Goal: Find specific page/section: Find specific page/section

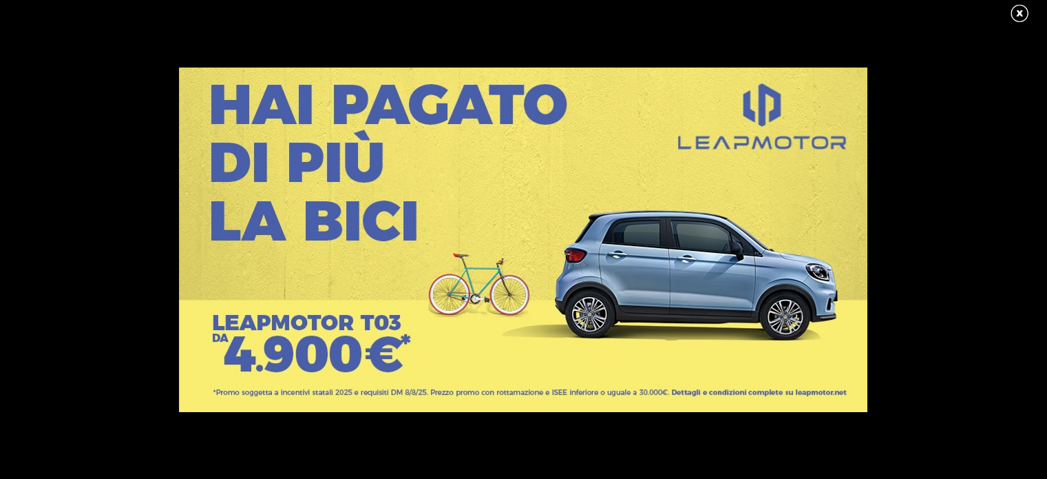
scroll to position [6, 0]
click at [1021, 9] on link at bounding box center [1026, 13] width 34 height 21
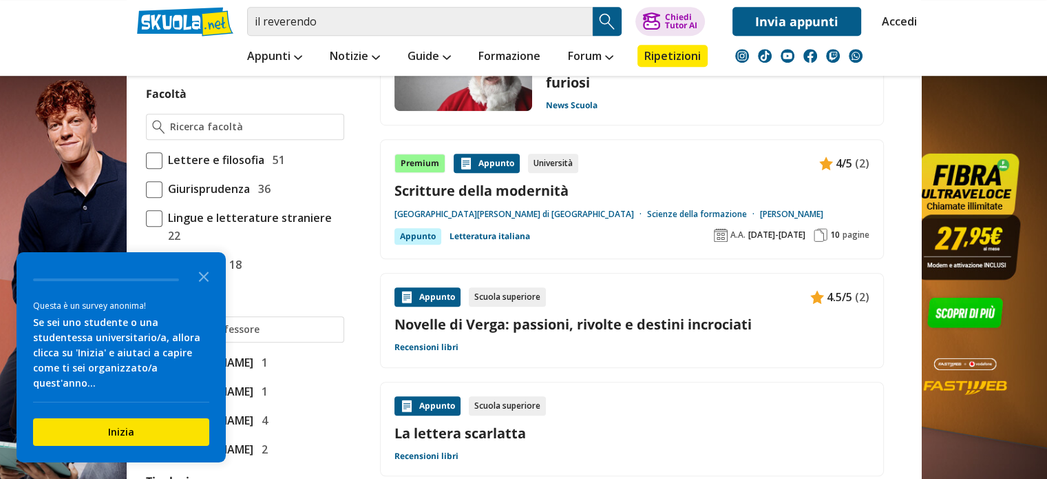
scroll to position [963, 0]
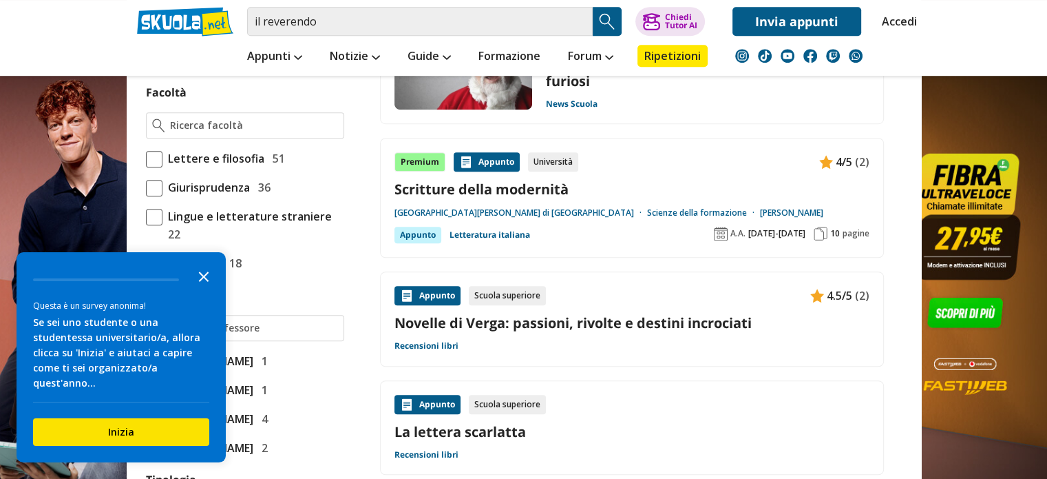
click at [202, 289] on icon "Close the survey" at bounding box center [204, 276] width 28 height 28
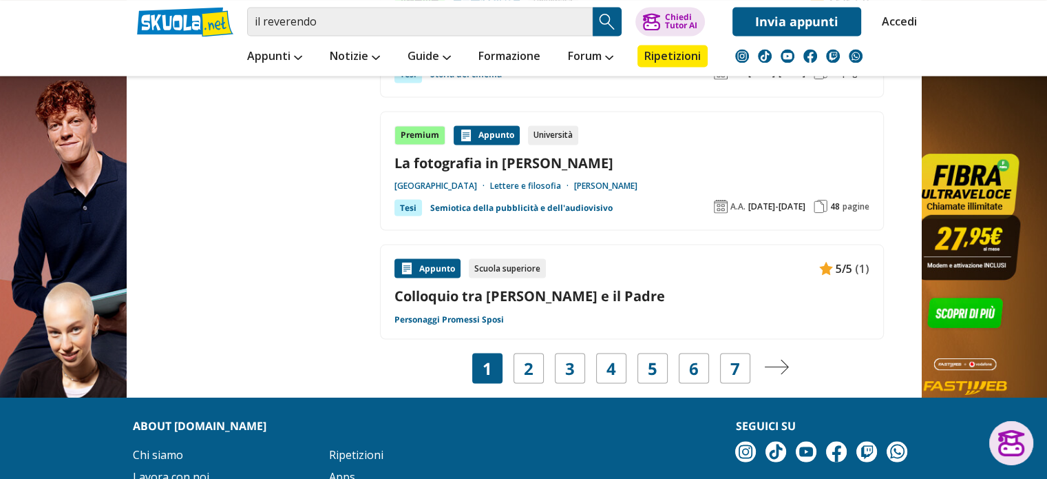
scroll to position [2551, 0]
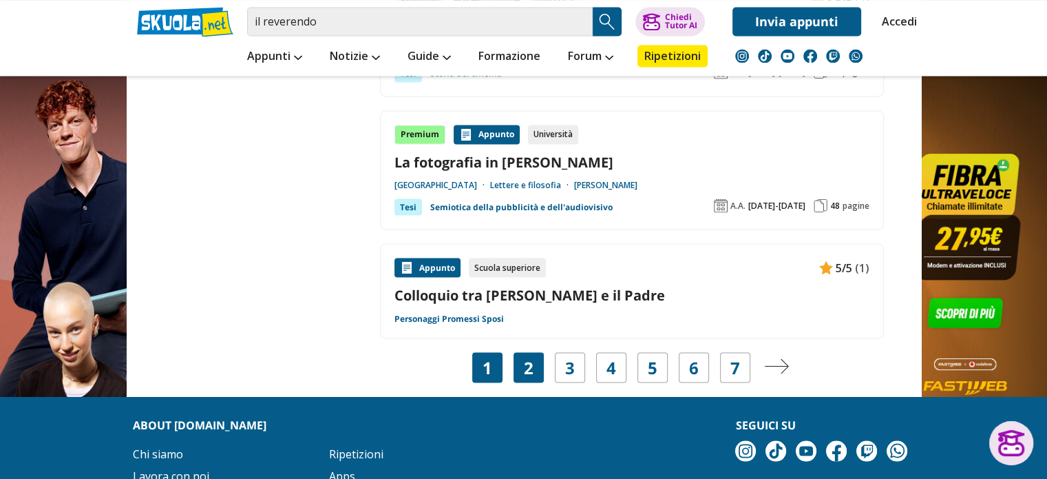
click at [533, 352] on div "2" at bounding box center [529, 367] width 30 height 30
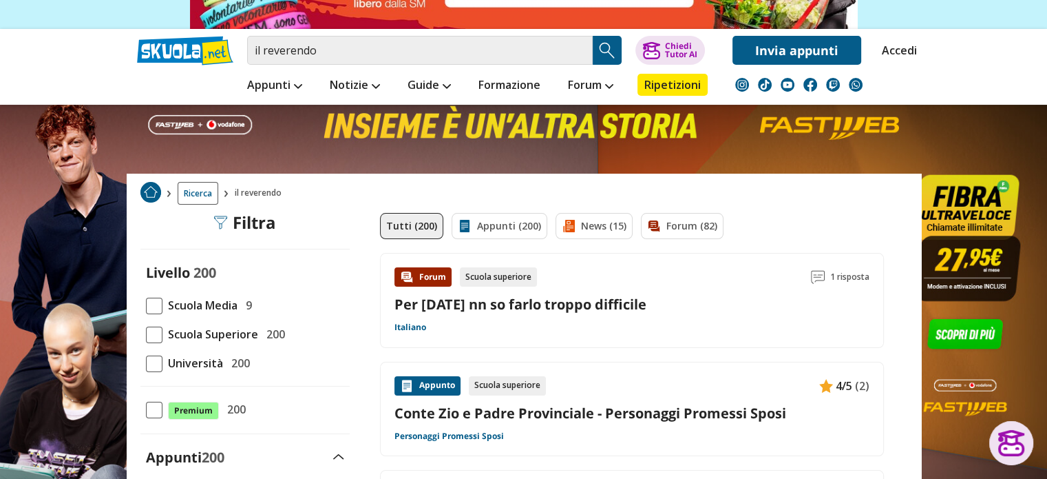
scroll to position [138, 0]
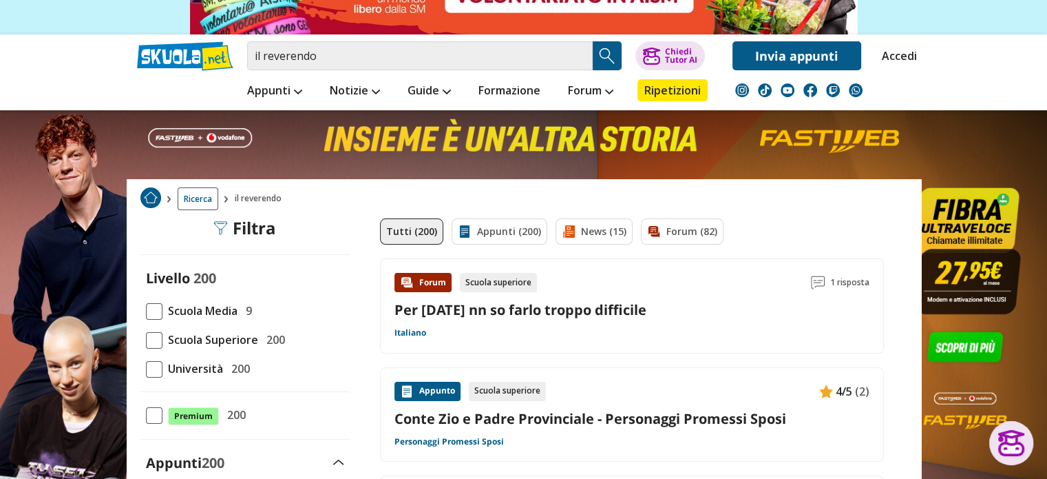
click at [149, 329] on div "Livello 200 Scuola Media 9 Scuola Superiore 200 Università 200" at bounding box center [244, 323] width 209 height 108
click at [149, 334] on span at bounding box center [154, 340] width 17 height 17
click at [146, 339] on input "Scuola Superiore 200" at bounding box center [146, 339] width 0 height 0
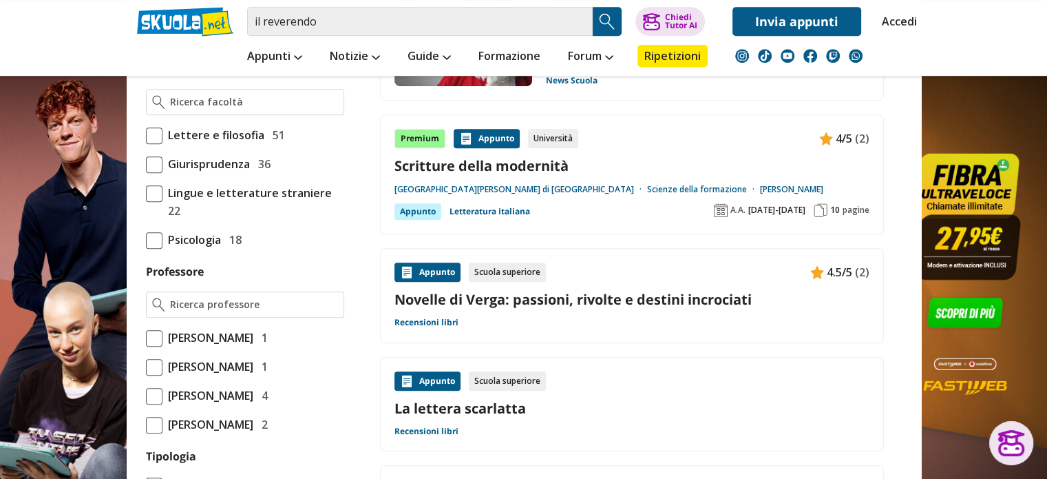
scroll to position [990, 0]
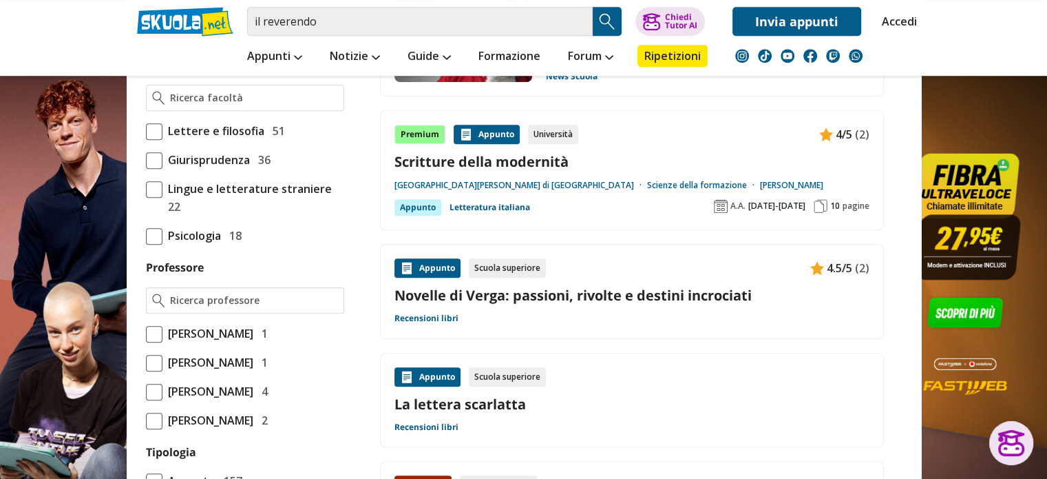
click at [157, 140] on span at bounding box center [154, 131] width 17 height 17
click at [146, 131] on input "Lettere e filosofia 51" at bounding box center [146, 131] width 0 height 0
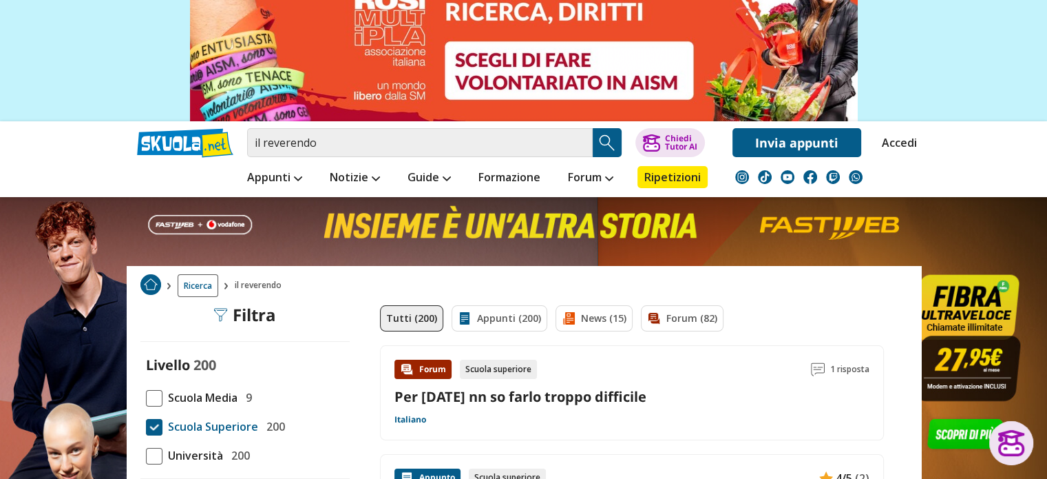
scroll to position [0, 0]
